Goal: Task Accomplishment & Management: Use online tool/utility

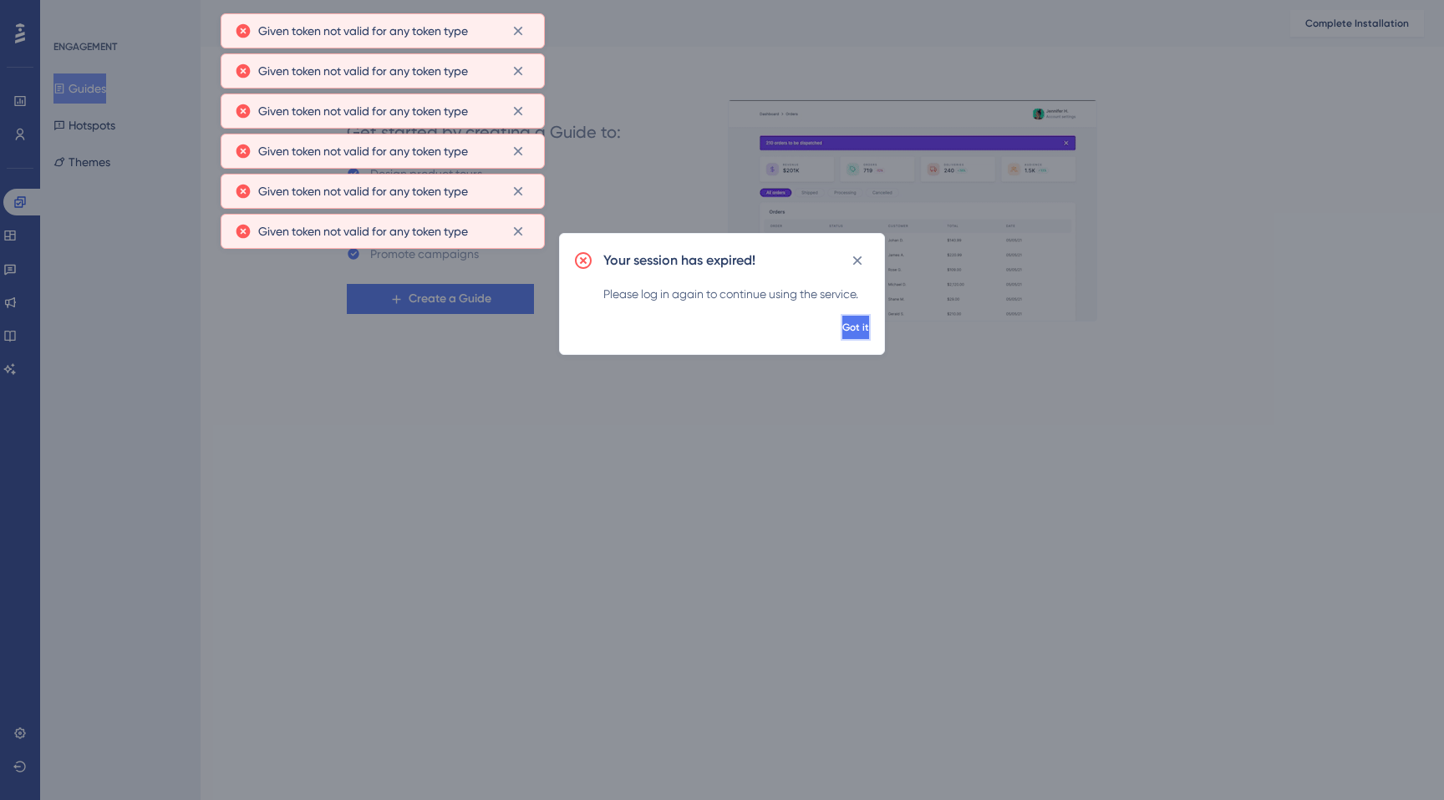
click at [842, 326] on span "Got it" at bounding box center [855, 327] width 27 height 13
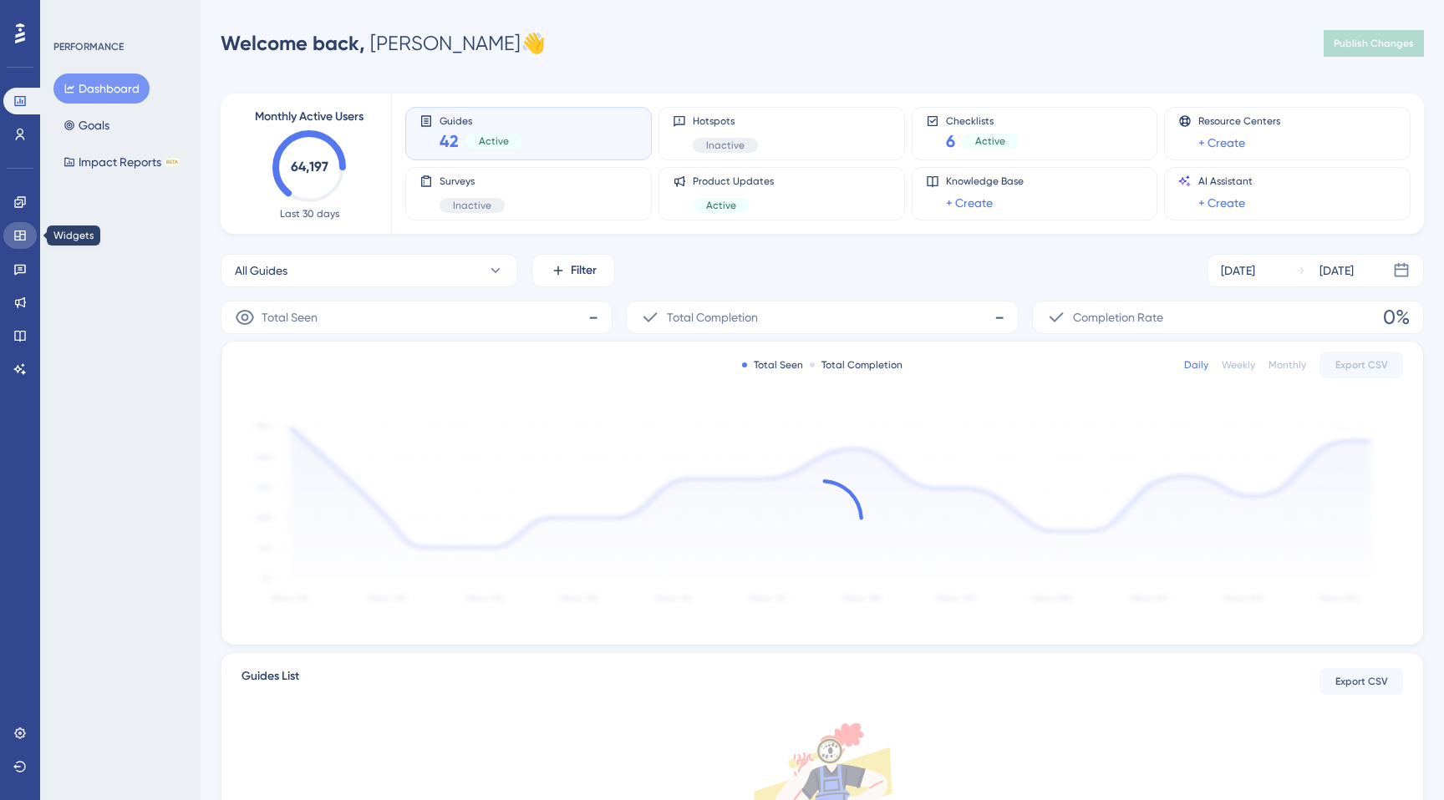
click at [23, 236] on icon at bounding box center [19, 235] width 13 height 13
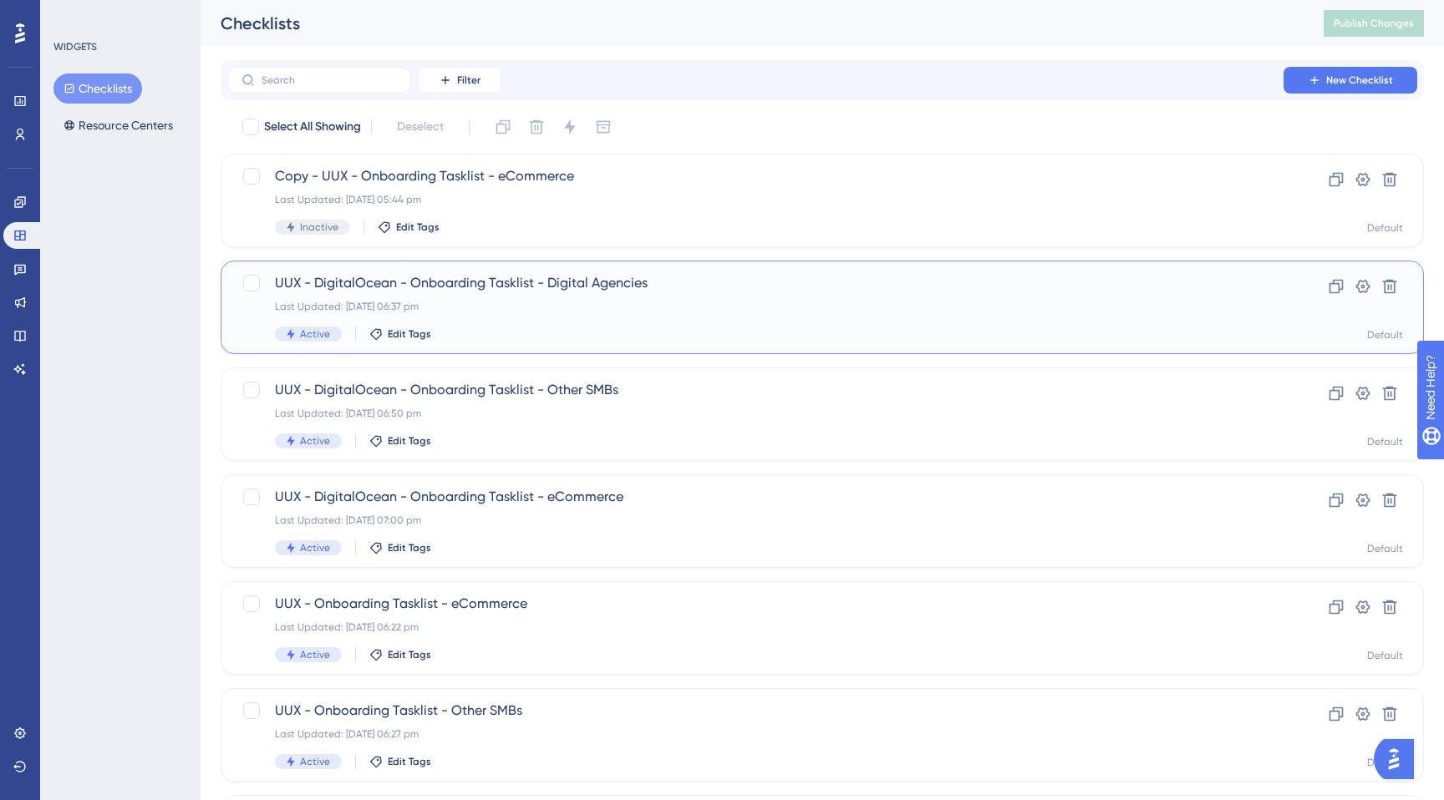
click at [505, 283] on span "UUX - DigitalOcean - Onboarding Tasklist - Digital Agencies" at bounding box center [755, 283] width 961 height 20
click at [520, 25] on icon at bounding box center [518, 31] width 17 height 17
click at [19, 207] on icon at bounding box center [19, 201] width 11 height 11
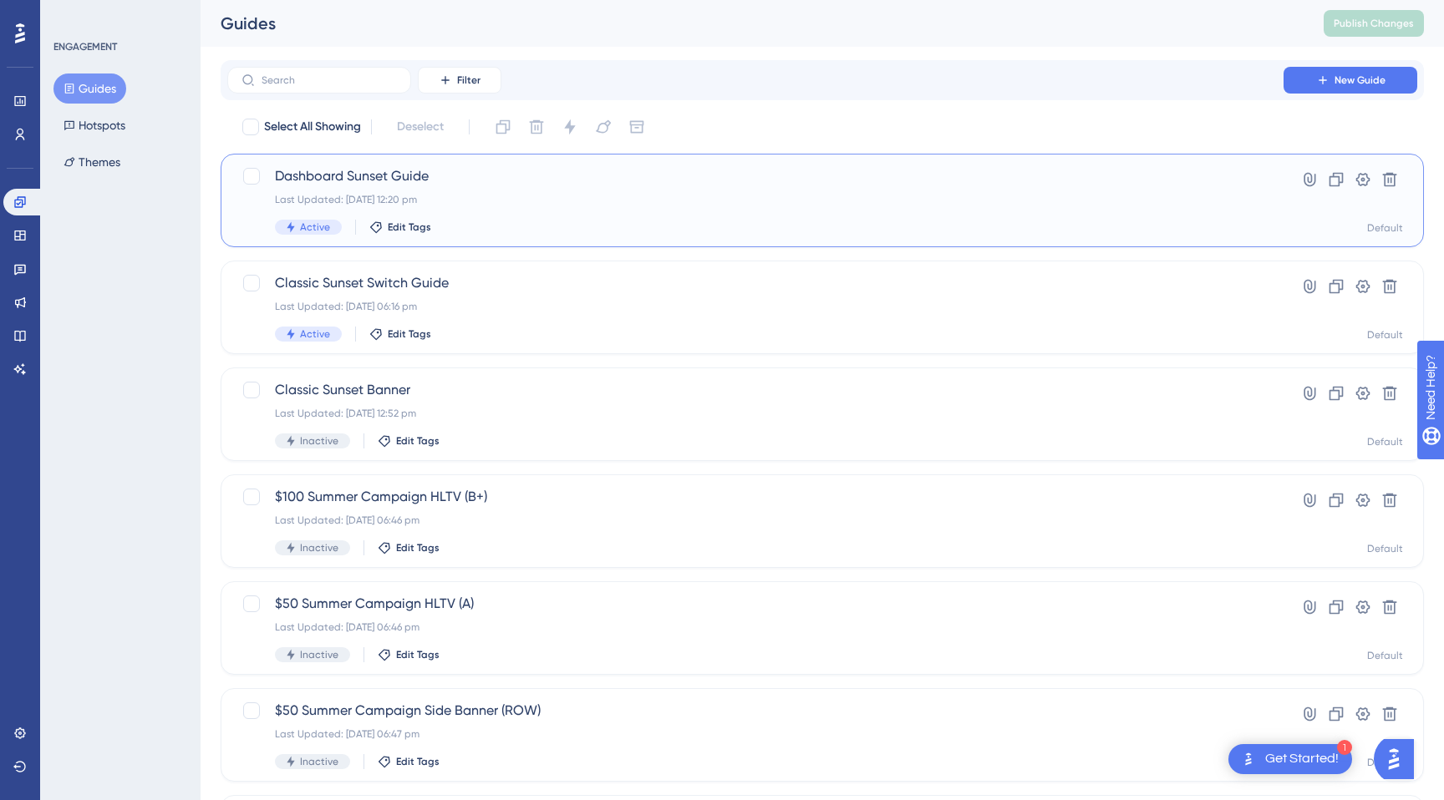
click at [405, 167] on span "Dashboard Sunset Guide" at bounding box center [755, 176] width 961 height 20
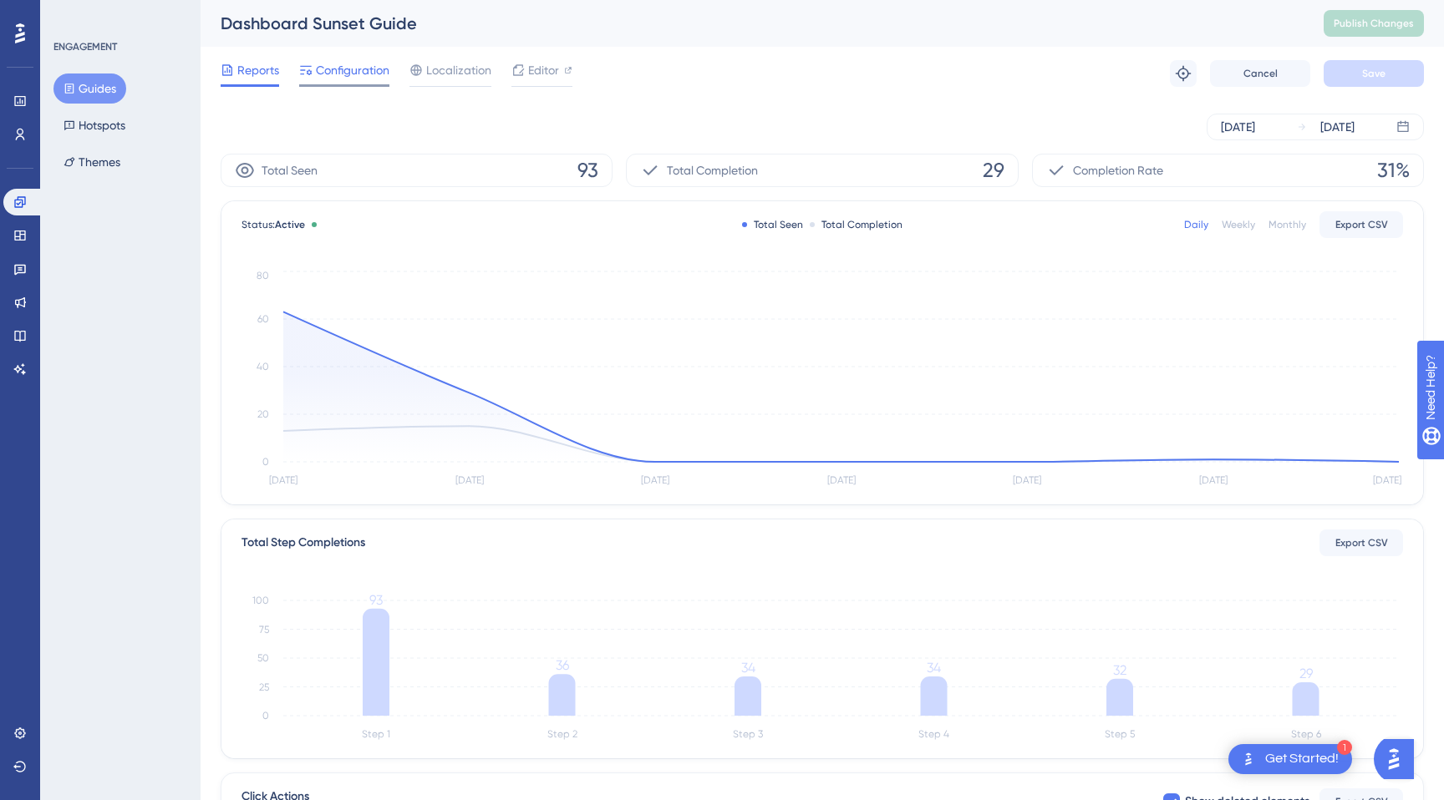
click at [337, 78] on span "Configuration" at bounding box center [353, 70] width 74 height 20
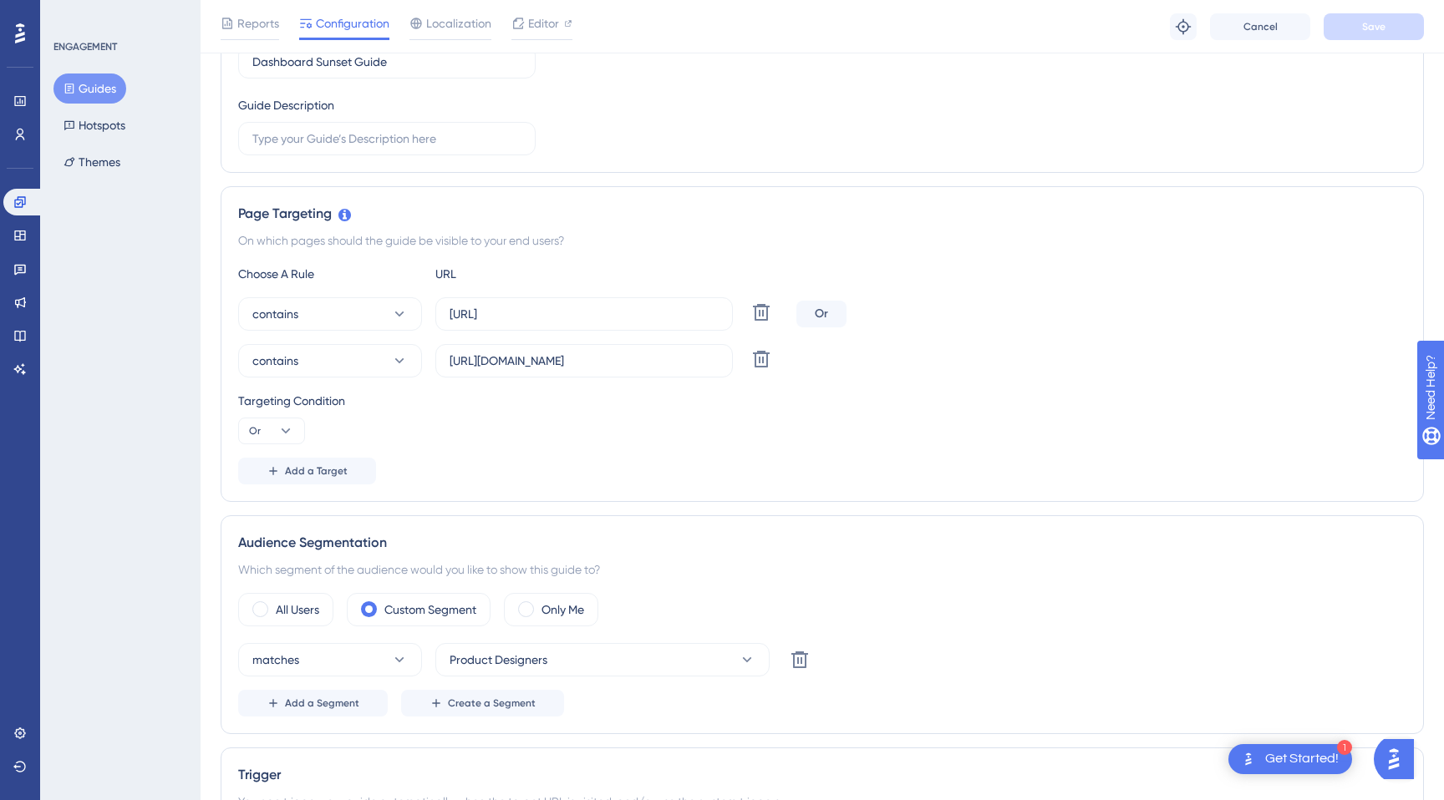
scroll to position [228, 0]
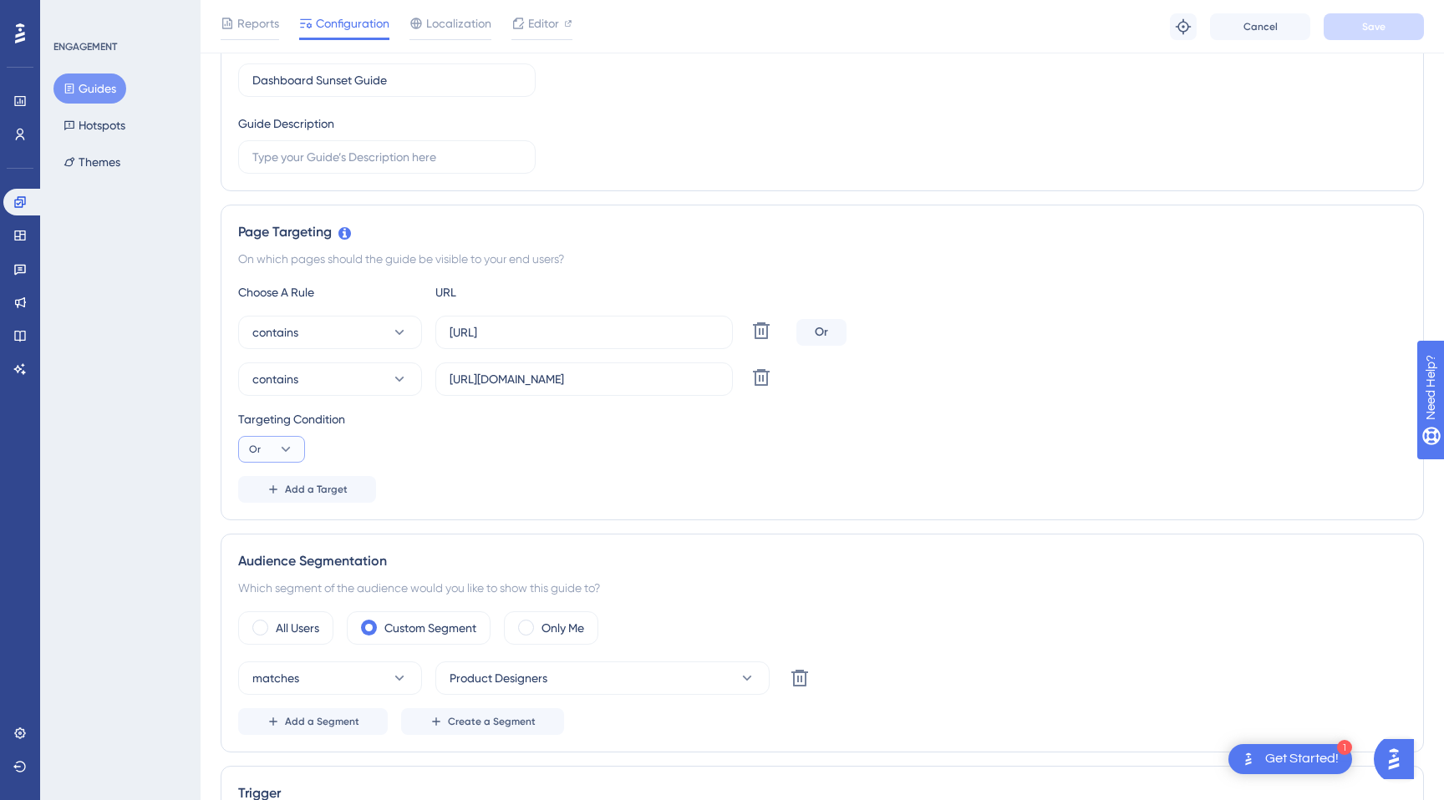
click at [284, 454] on icon at bounding box center [285, 449] width 17 height 17
click at [277, 530] on div "Or Or" at bounding box center [272, 530] width 32 height 33
click at [321, 490] on span "Add a Target" at bounding box center [316, 489] width 63 height 13
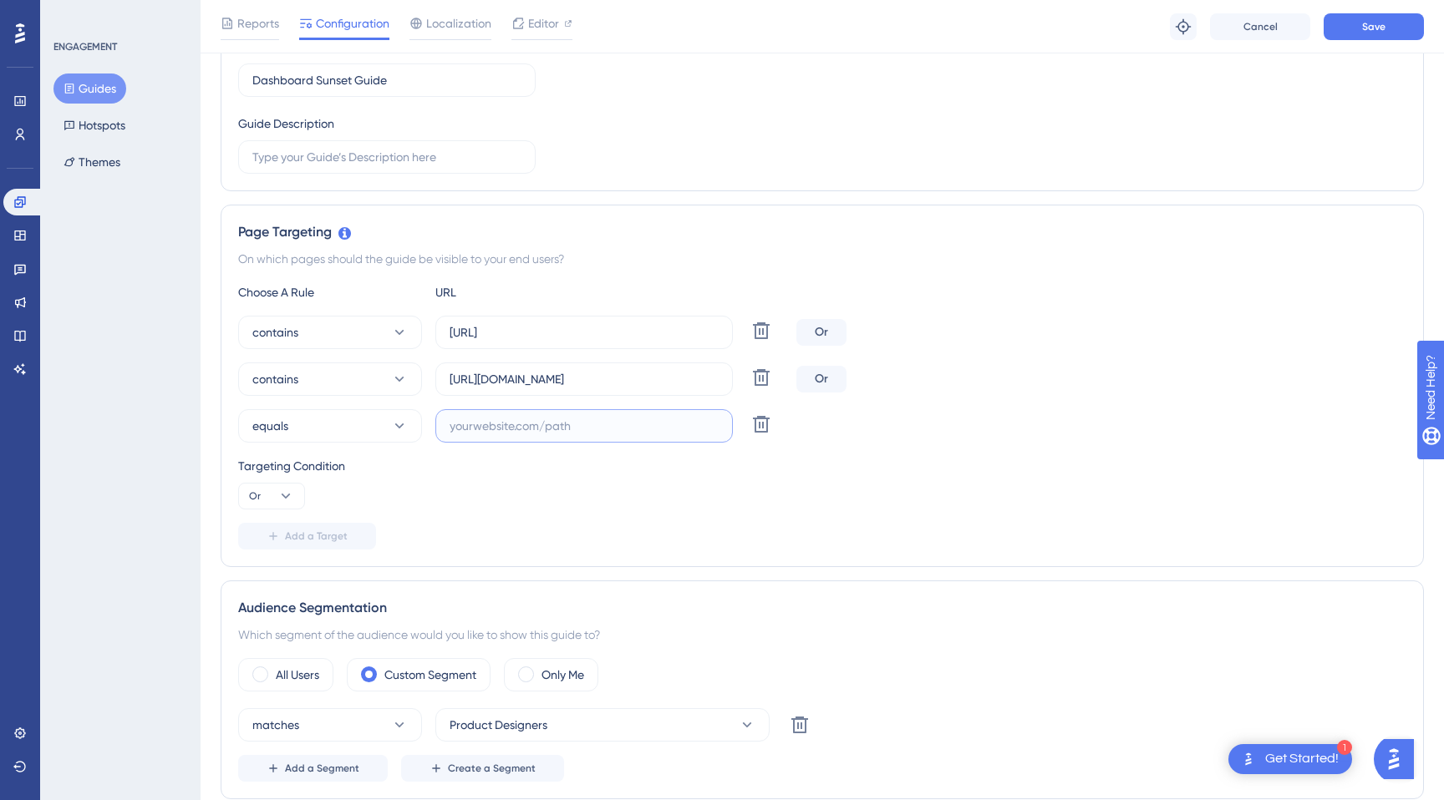
click at [556, 431] on input "text" at bounding box center [583, 426] width 269 height 18
paste input "https://unified.cloudways.com/"
type input "https://unified.cloudways.com"
click at [343, 423] on button "equals" at bounding box center [330, 425] width 184 height 33
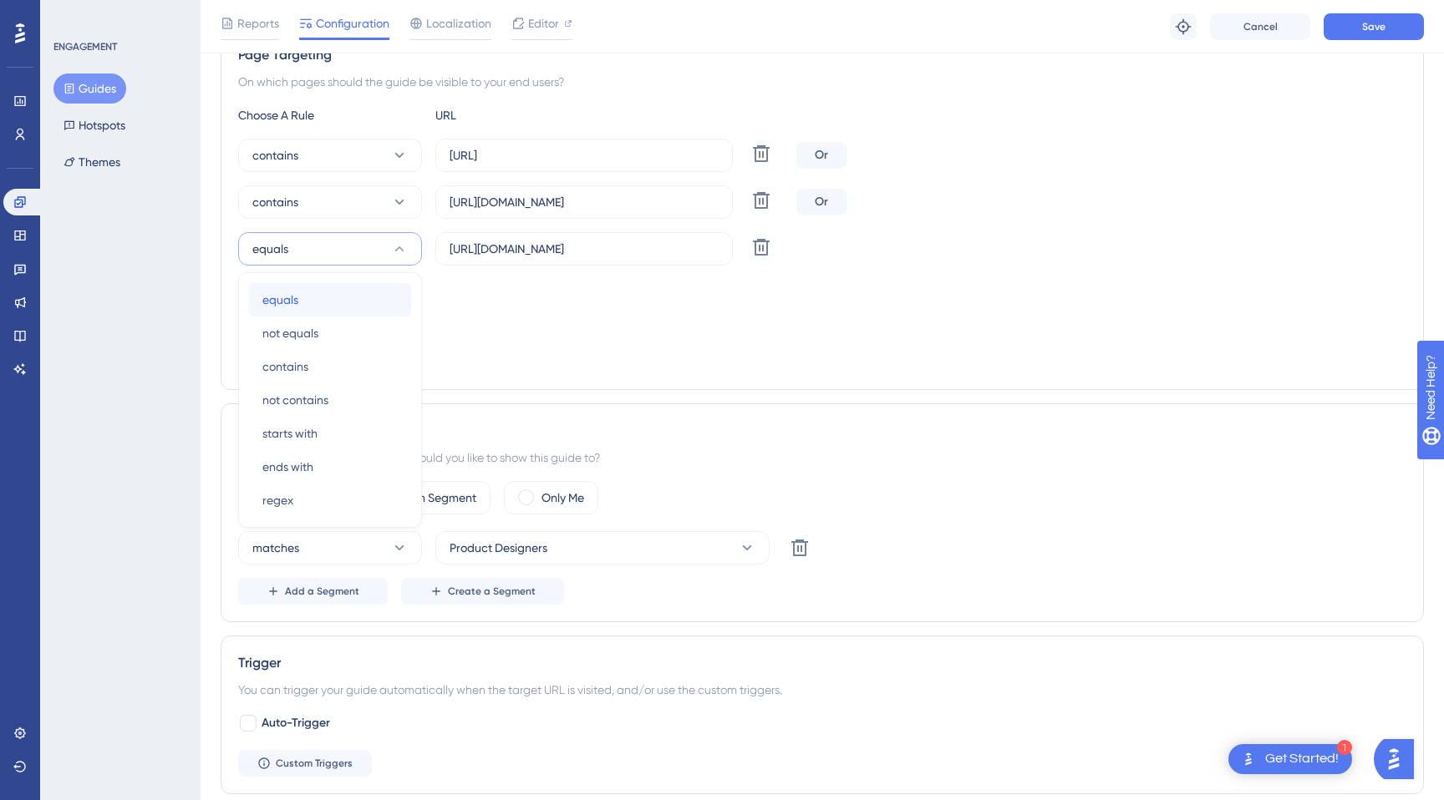
click at [291, 303] on span "equals" at bounding box center [280, 300] width 36 height 20
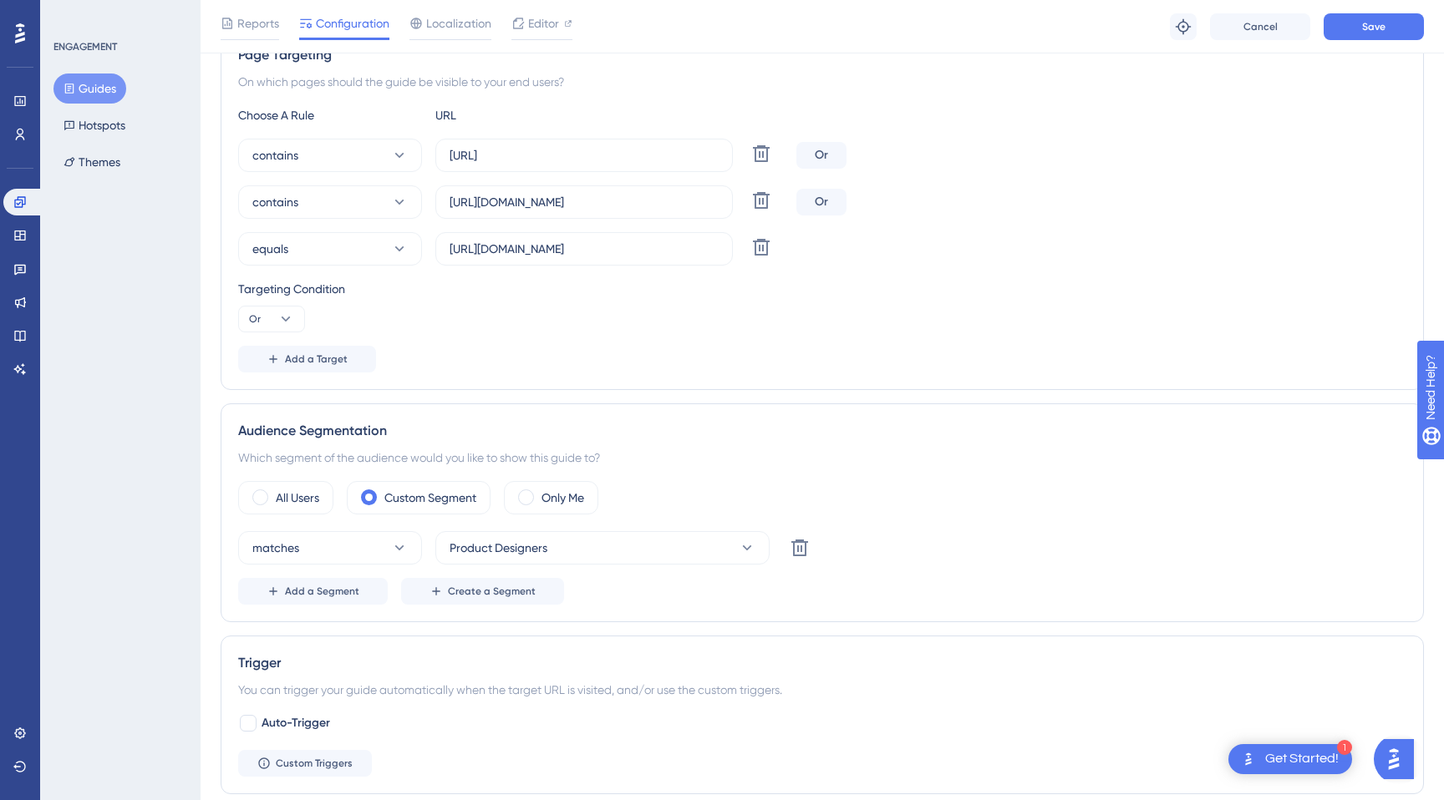
click at [566, 271] on div "Choose A Rule URL contains http://localhost:8081 Delete Or contains https://sta…" at bounding box center [822, 238] width 1168 height 267
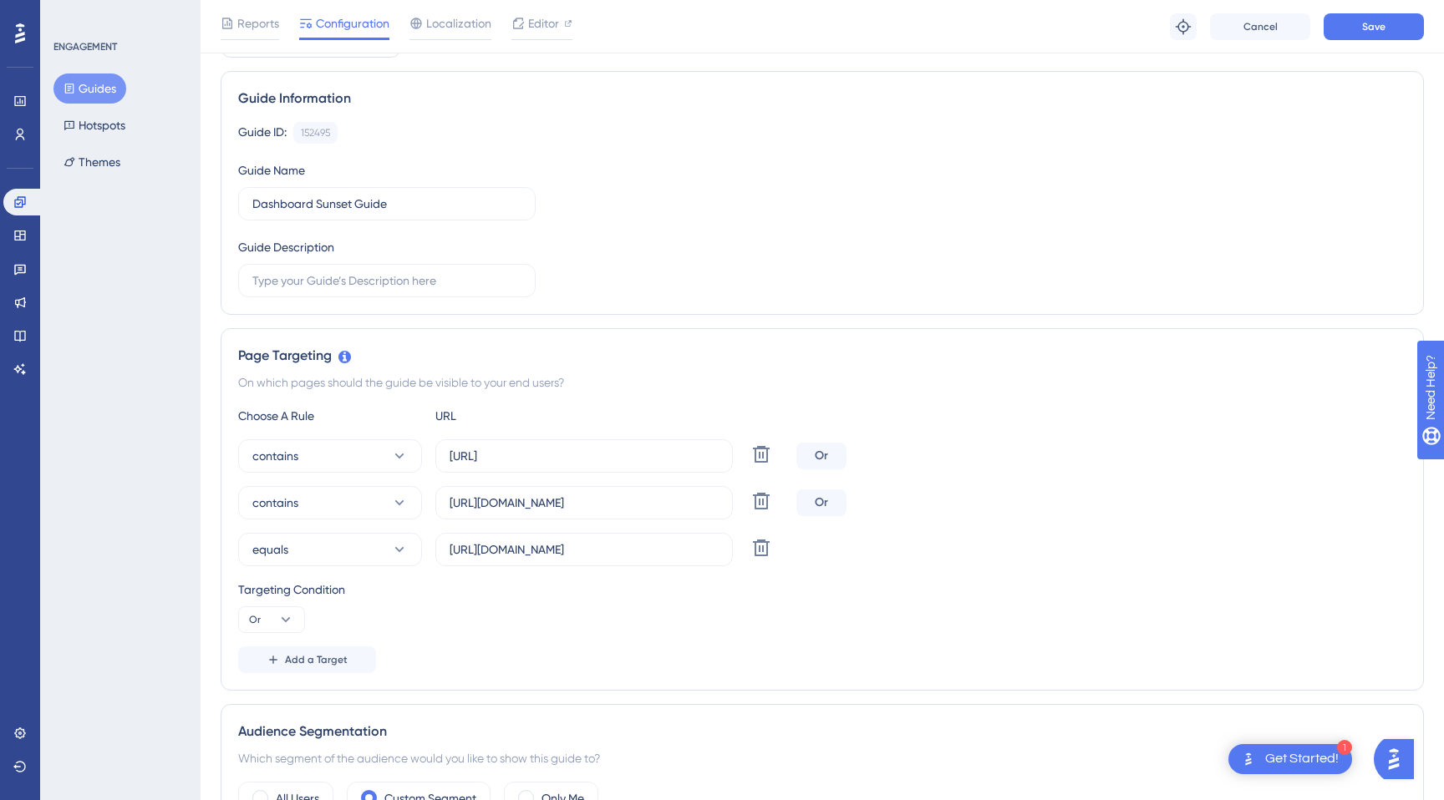
scroll to position [69, 0]
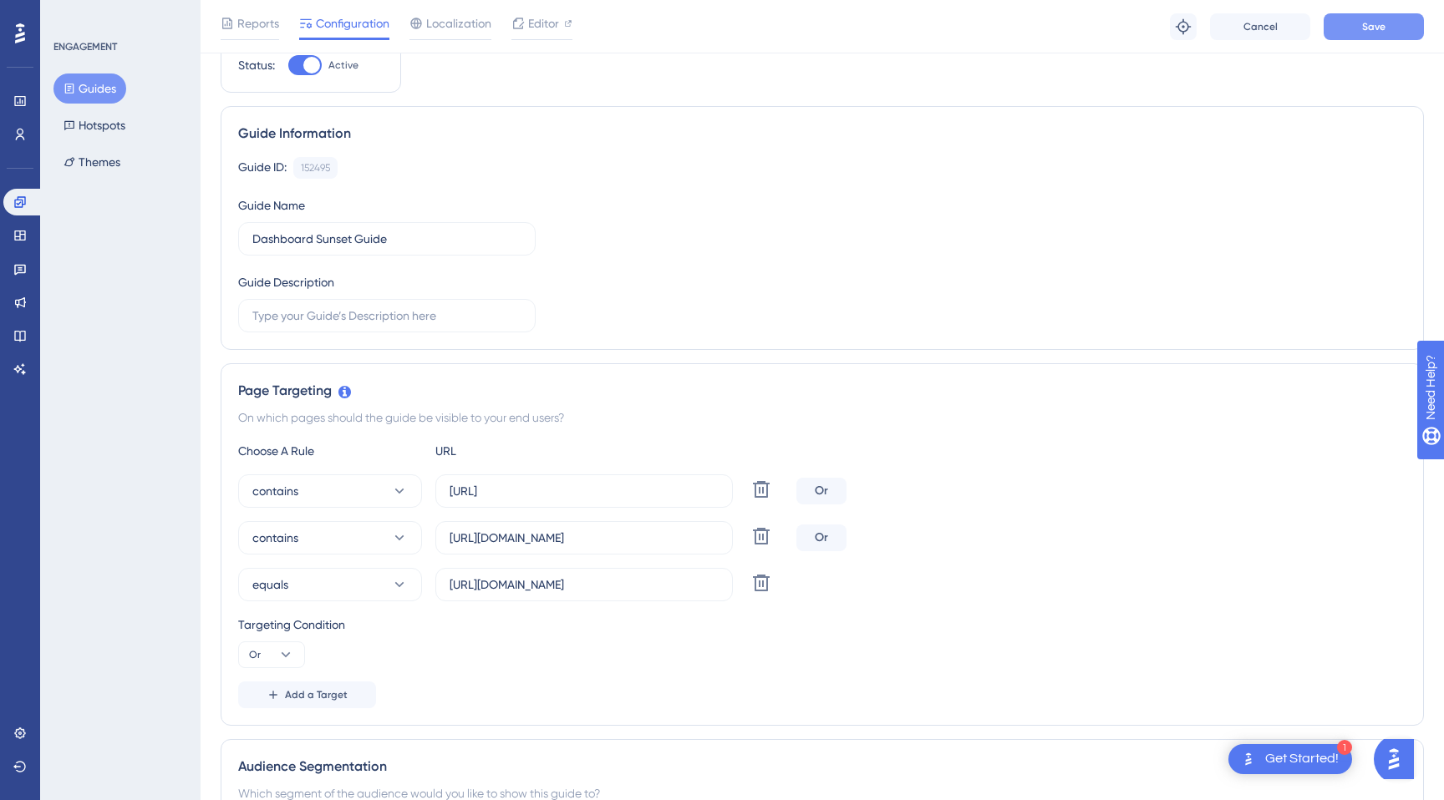
click at [1358, 28] on button "Save" at bounding box center [1373, 26] width 100 height 27
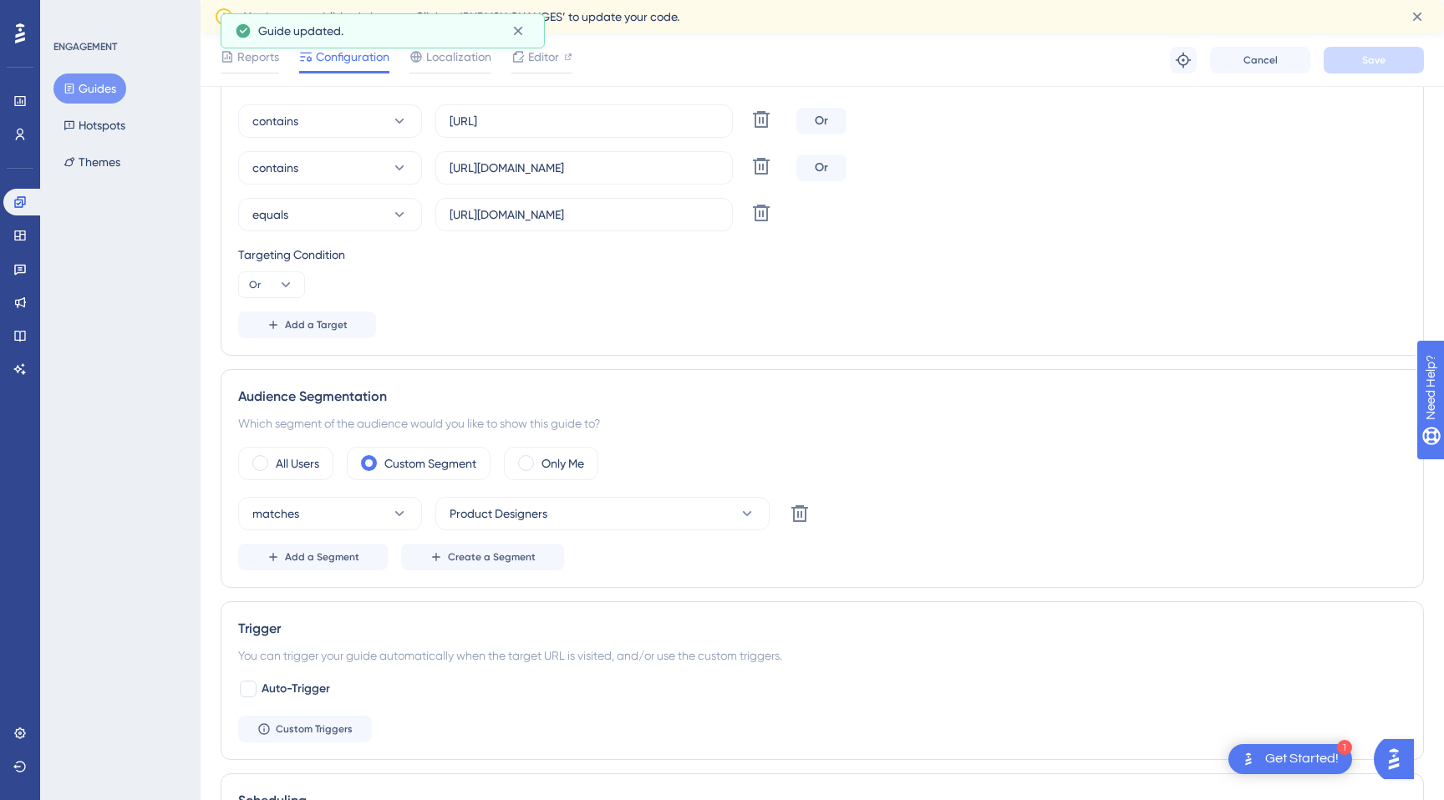
scroll to position [0, 0]
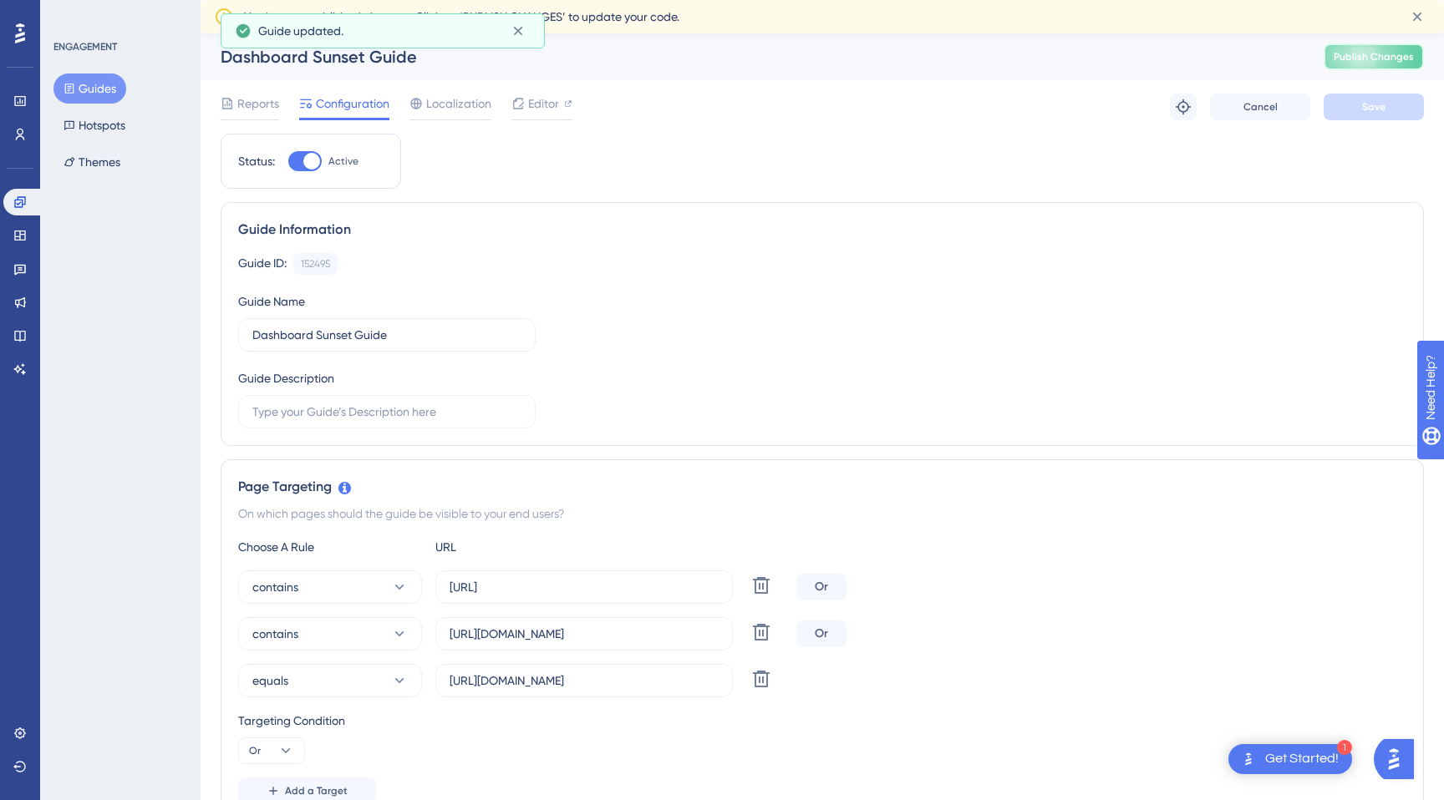
click at [1378, 59] on span "Publish Changes" at bounding box center [1373, 56] width 80 height 13
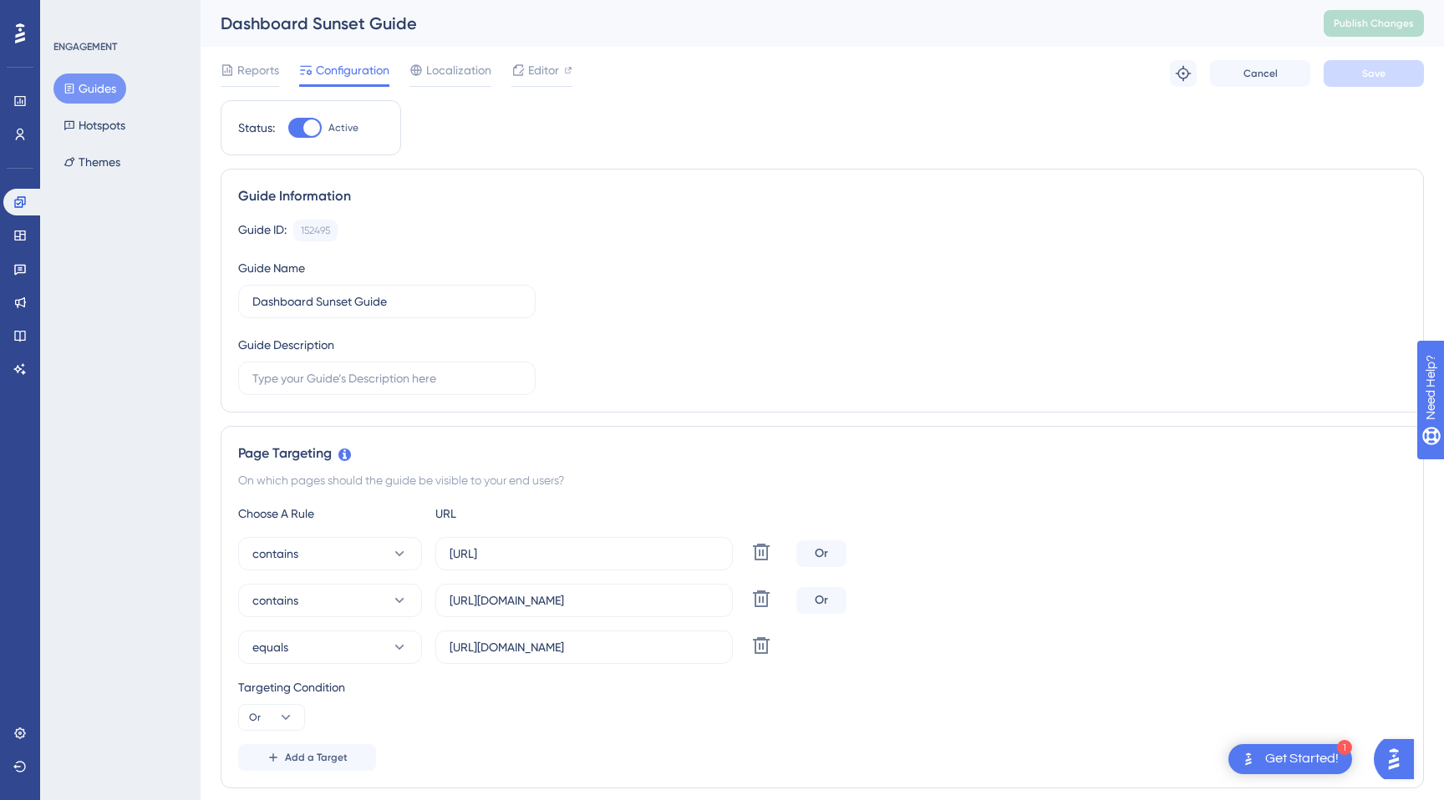
click at [92, 81] on button "Guides" at bounding box center [89, 89] width 73 height 30
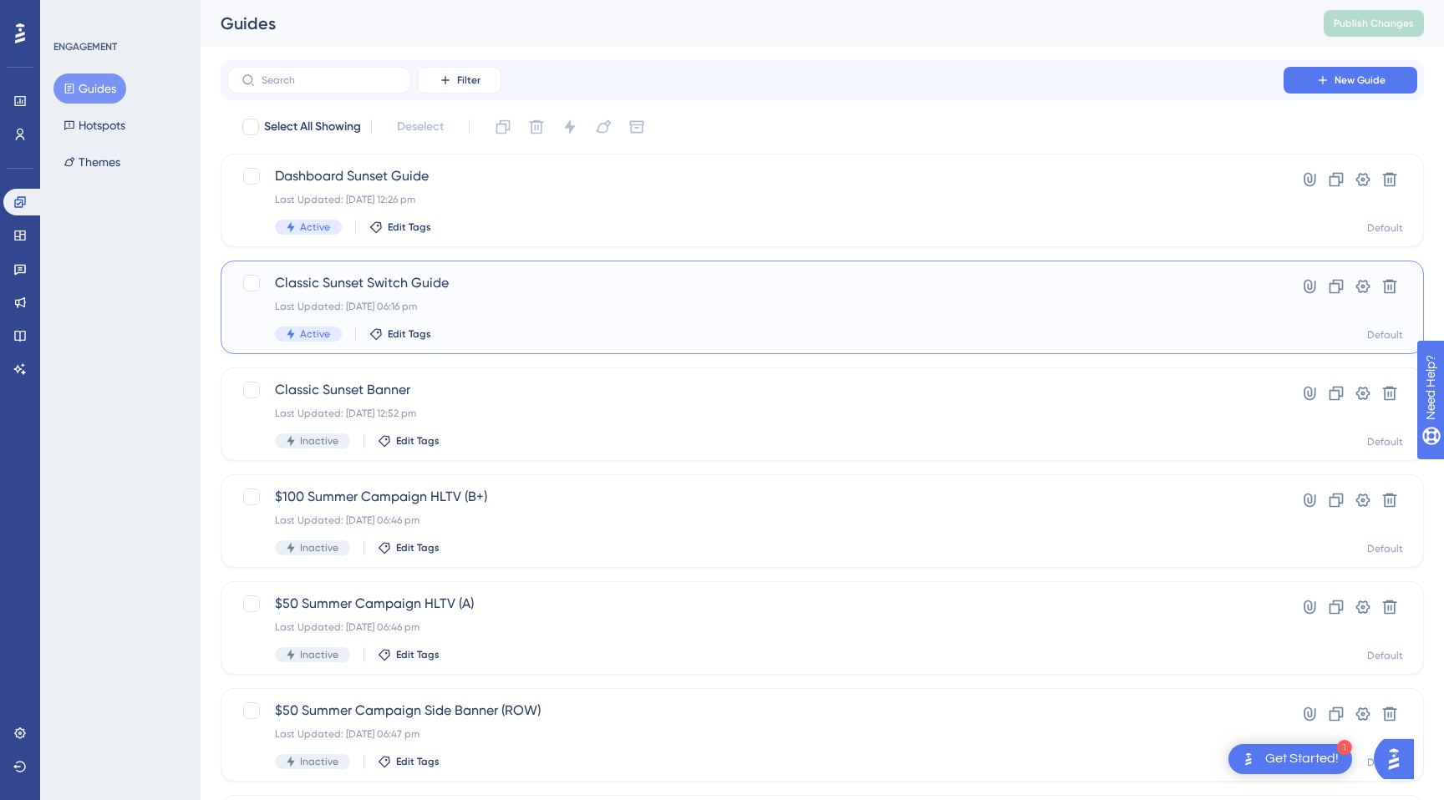
click at [411, 282] on span "Classic Sunset Switch Guide" at bounding box center [755, 283] width 961 height 20
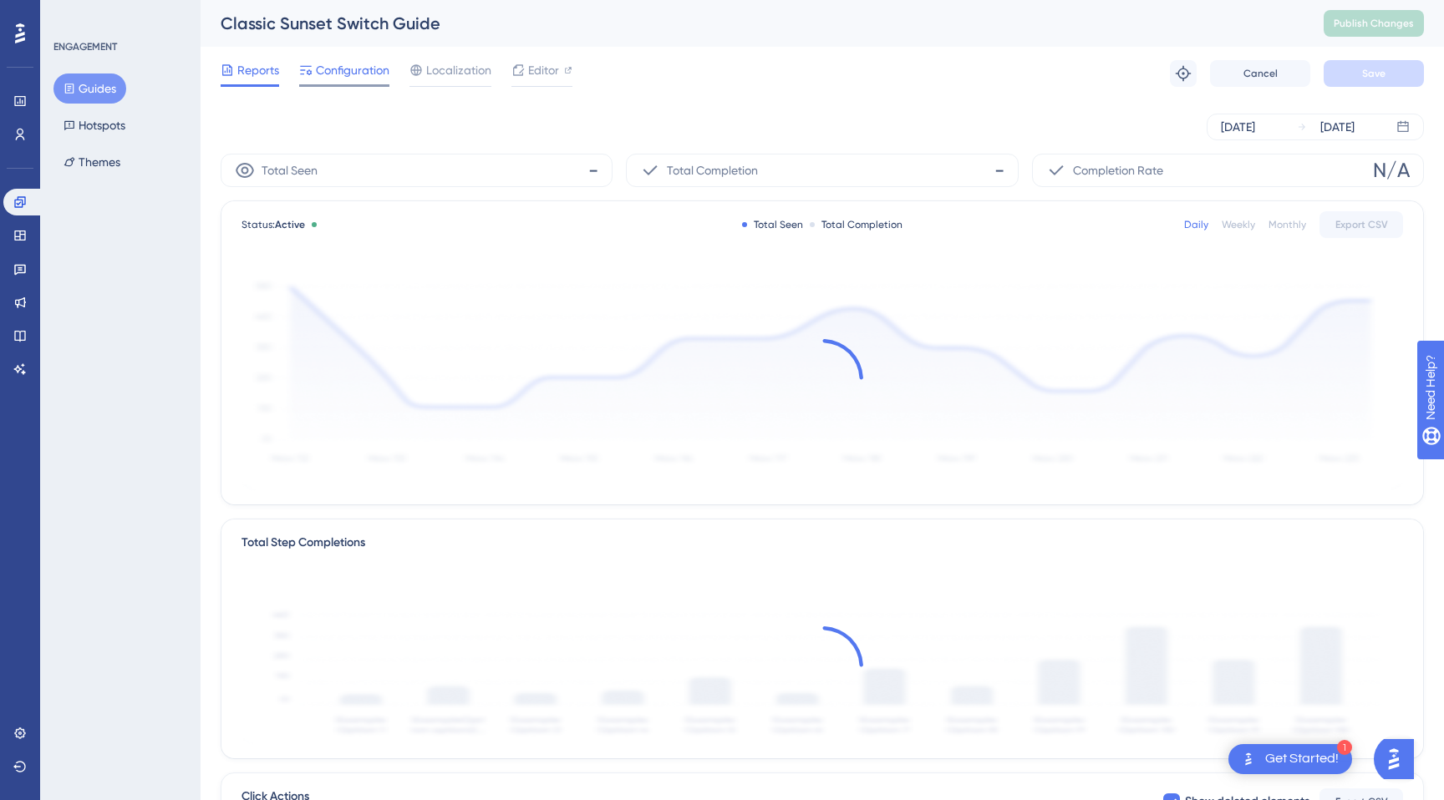
click at [367, 71] on span "Configuration" at bounding box center [353, 70] width 74 height 20
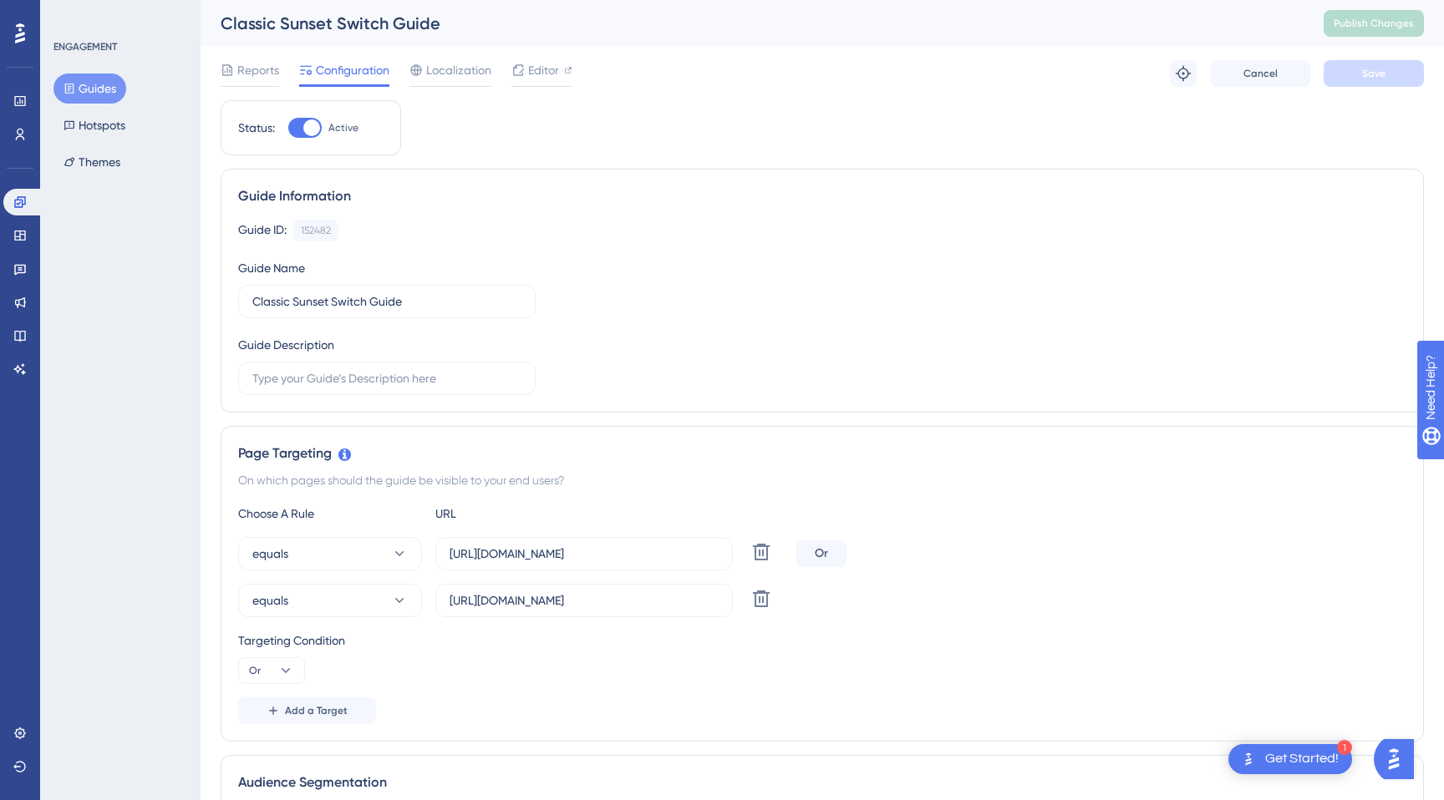
scroll to position [189, 0]
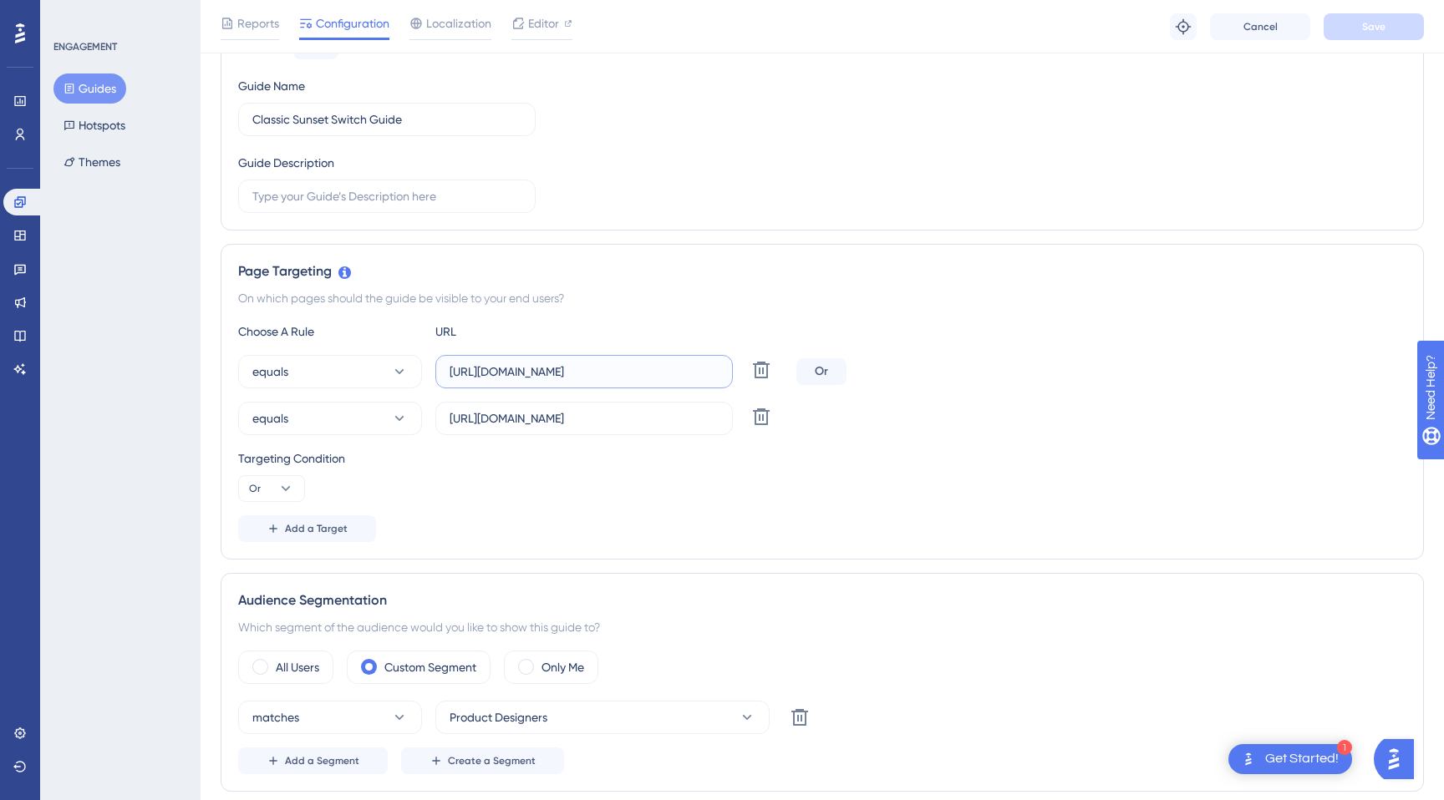
click at [657, 376] on input "https://unified.cloudways.com/" at bounding box center [583, 372] width 269 height 18
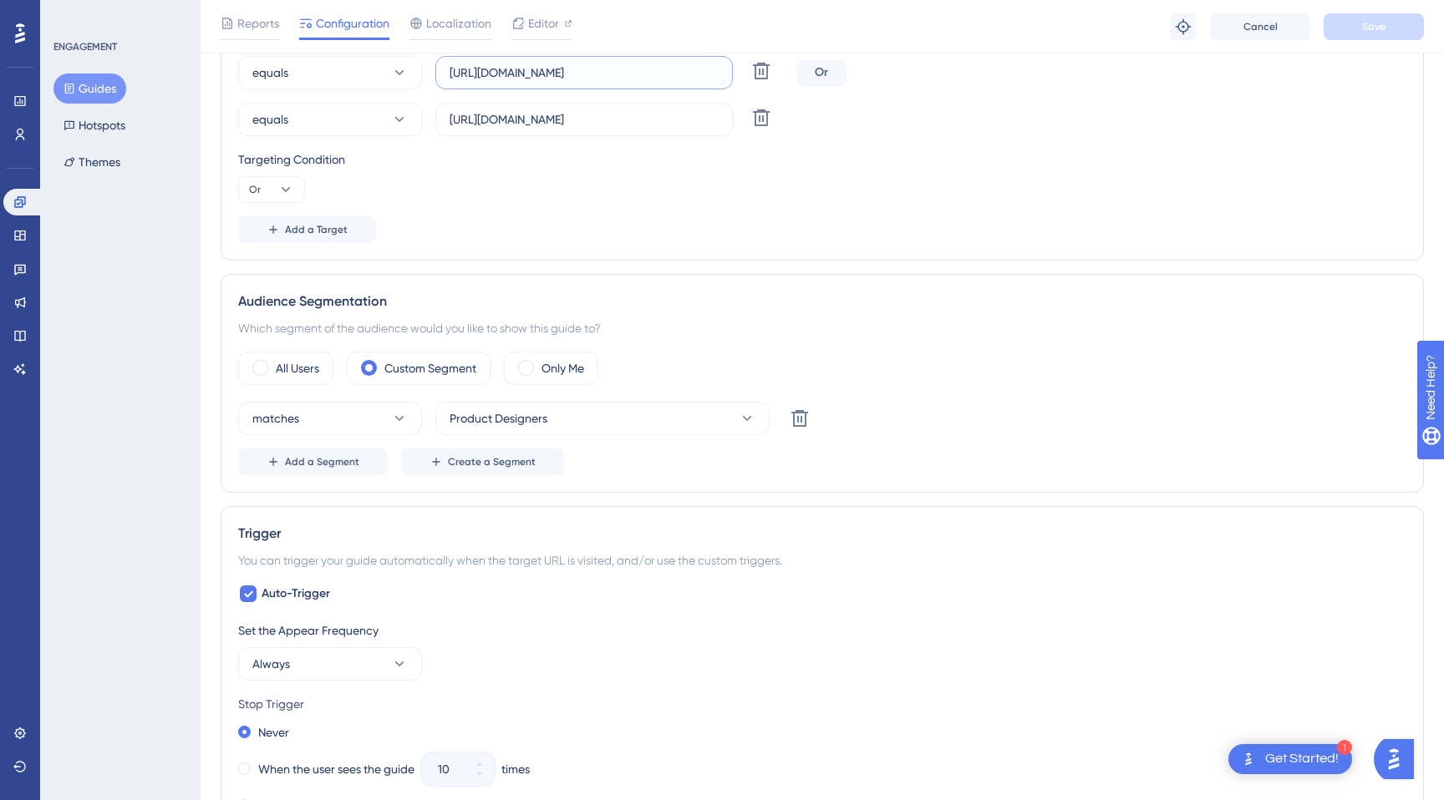
scroll to position [0, 0]
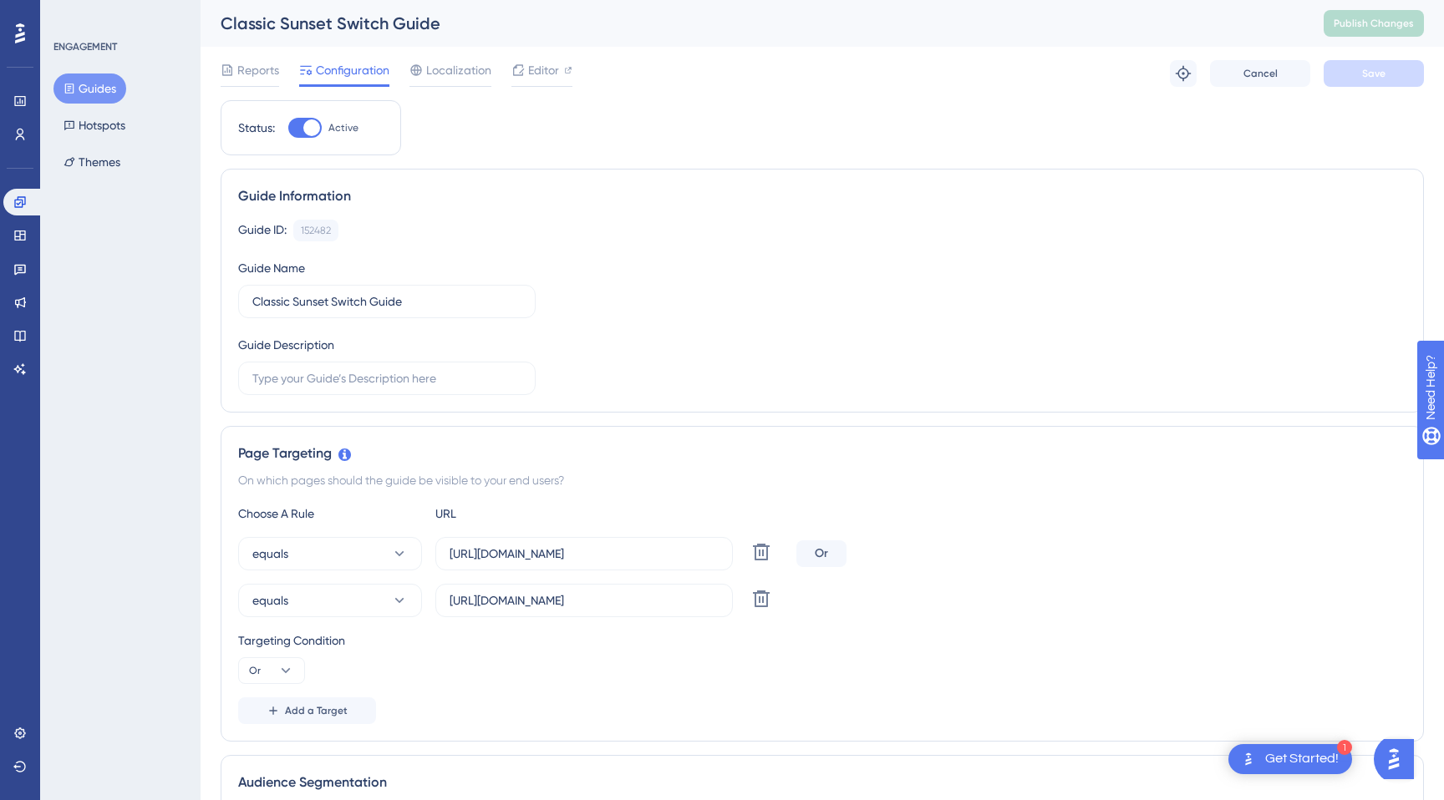
click at [31, 33] on div at bounding box center [20, 33] width 27 height 27
